Goal: Book appointment/travel/reservation

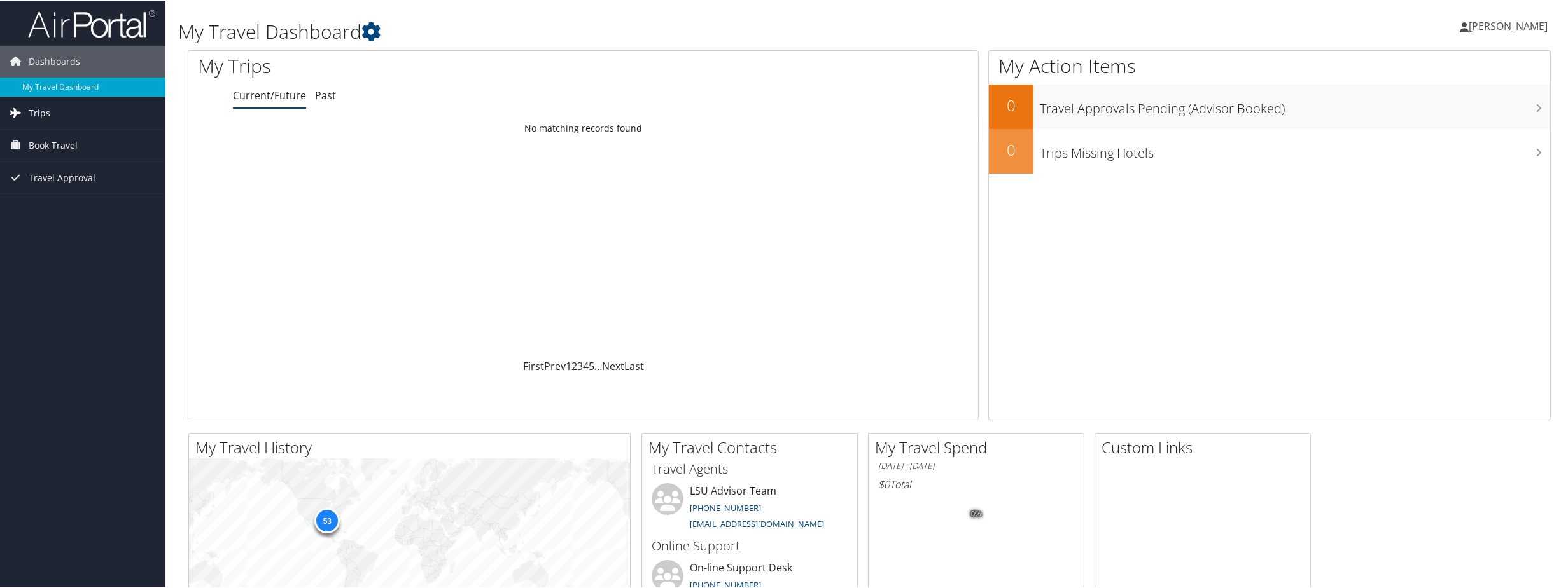
click at [43, 105] on span "Trips" at bounding box center [40, 112] width 22 height 32
click at [51, 202] on span "Book Travel" at bounding box center [53, 202] width 49 height 32
click at [55, 244] on link "Book/Manage Online Trips" at bounding box center [82, 246] width 165 height 19
